Goal: Navigation & Orientation: Find specific page/section

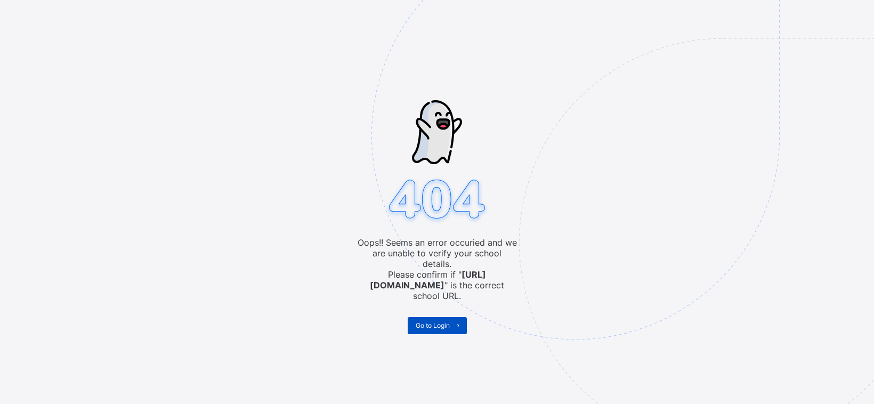
click at [427, 321] on span "Go to Login" at bounding box center [433, 325] width 34 height 8
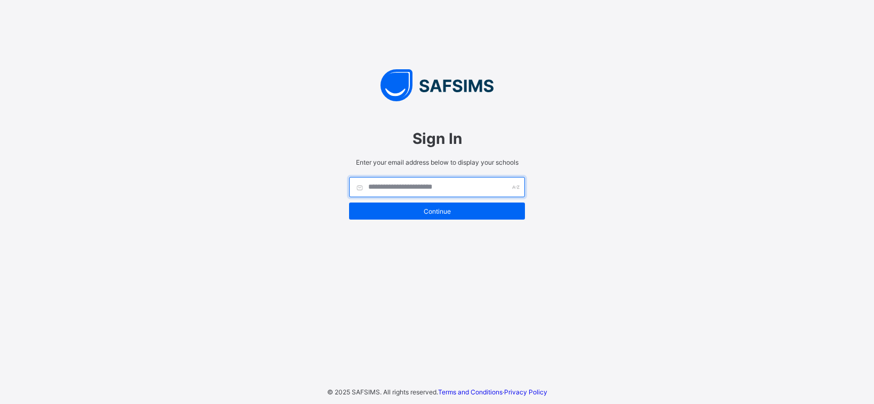
click at [381, 194] on input "text" at bounding box center [437, 187] width 176 height 20
type input "**********"
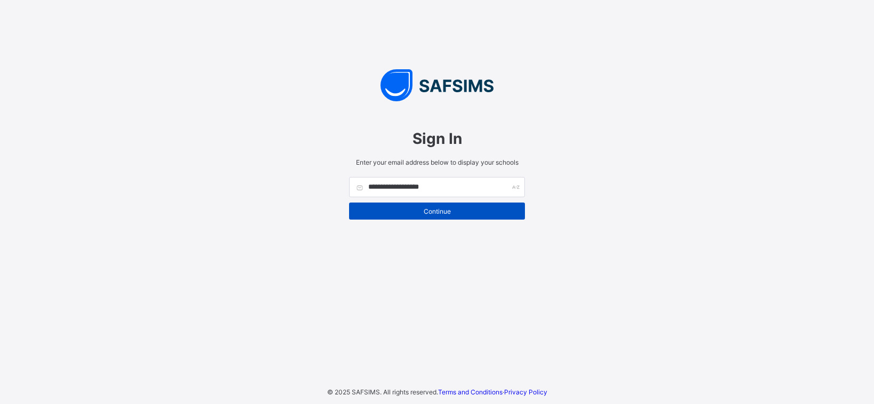
click at [449, 212] on span "Continue" at bounding box center [437, 211] width 160 height 8
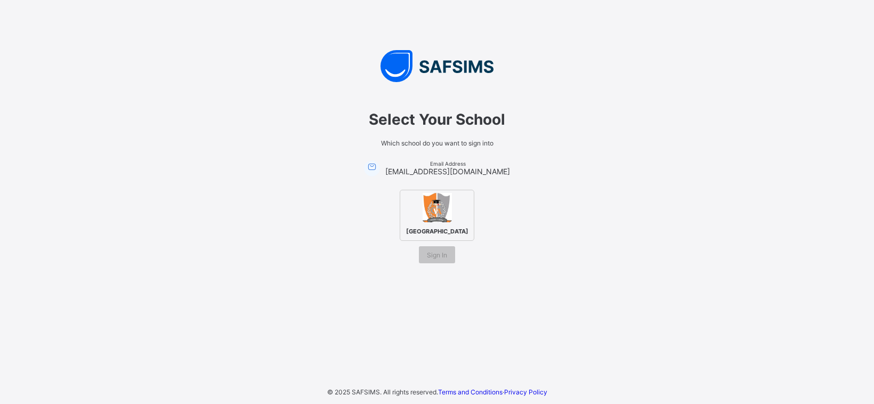
click at [437, 201] on img at bounding box center [436, 207] width 29 height 29
click at [435, 254] on div "Sign In" at bounding box center [437, 254] width 36 height 17
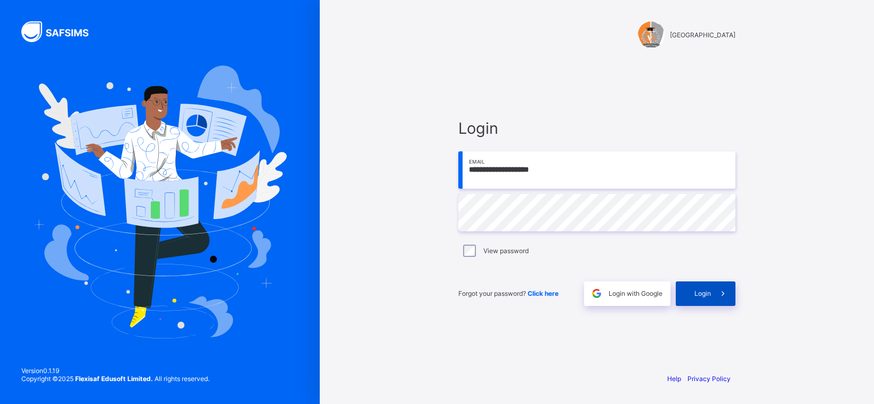
click at [712, 300] on span at bounding box center [723, 293] width 25 height 25
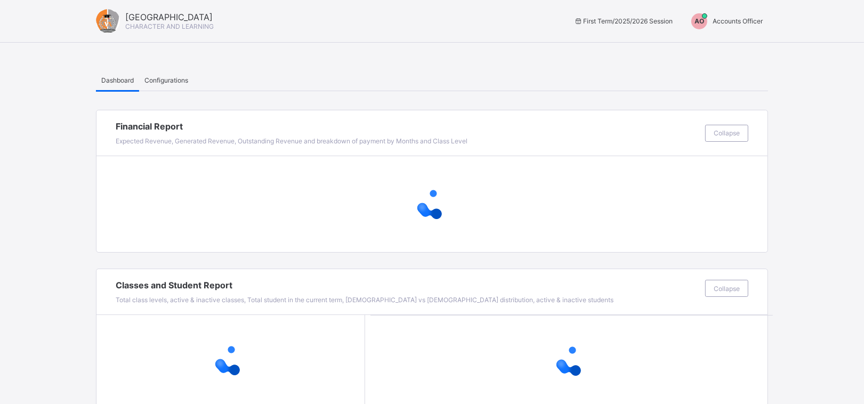
click at [734, 22] on span "Accounts Officer" at bounding box center [737, 21] width 50 height 8
click at [733, 46] on span "Switch to Admin View" at bounding box center [722, 45] width 81 height 12
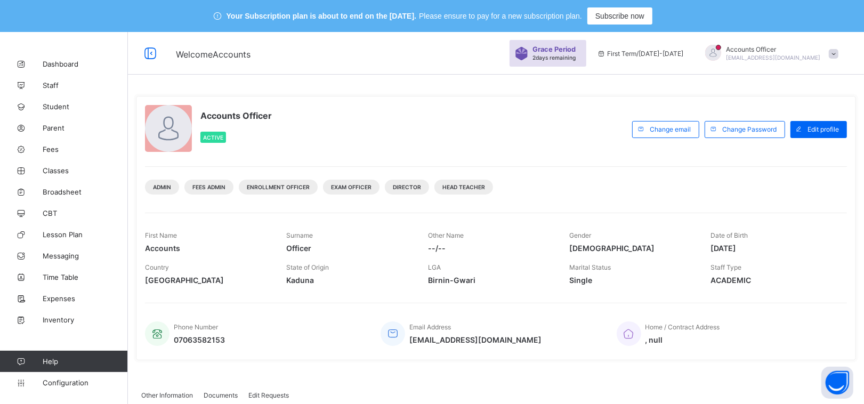
click at [590, 177] on div "Admin Fees Admin Enrollment Officer Exam Officer Director Head Teacher" at bounding box center [496, 183] width 702 height 34
click at [49, 166] on span "Classes" at bounding box center [85, 170] width 85 height 9
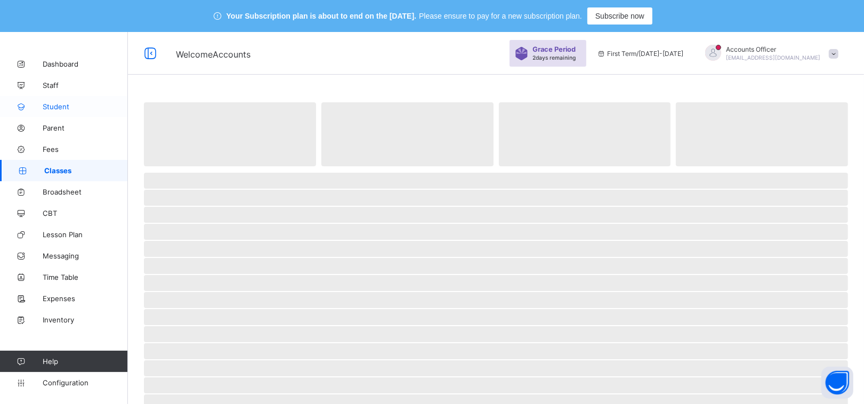
click at [78, 105] on span "Student" at bounding box center [85, 106] width 85 height 9
